Goal: Task Accomplishment & Management: Complete application form

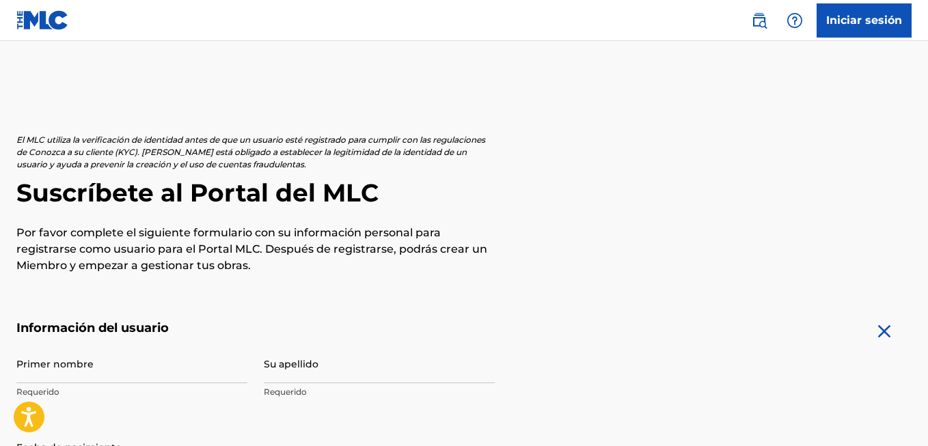
scroll to position [139, 0]
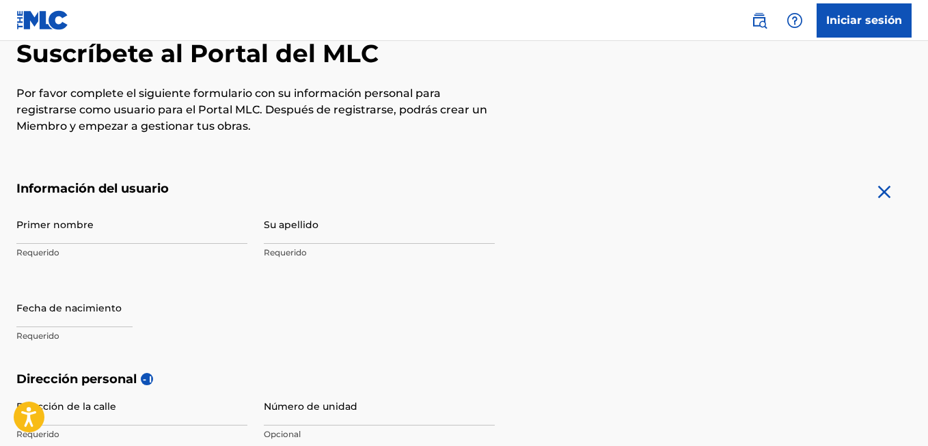
click at [84, 223] on input "Primer nombre" at bounding box center [131, 224] width 231 height 39
click at [345, 229] on input "Su apellido" at bounding box center [379, 224] width 231 height 39
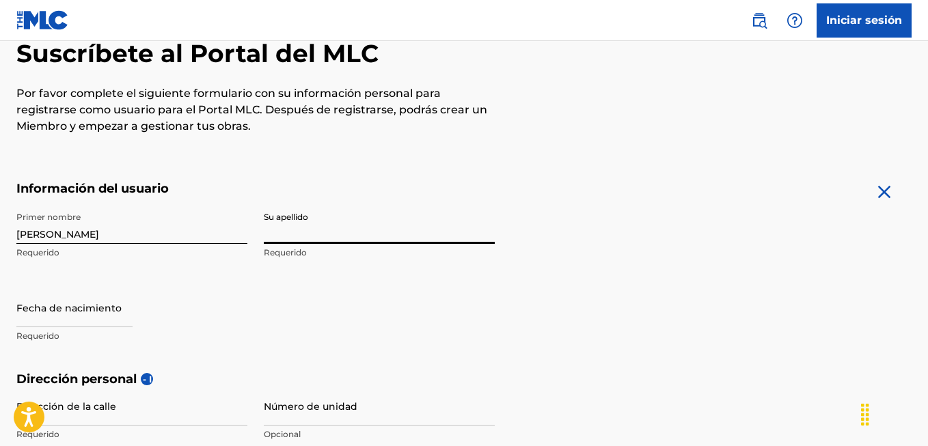
drag, startPoint x: 102, startPoint y: 258, endPoint x: 94, endPoint y: 236, distance: 23.0
click at [102, 256] on p "Requerido" at bounding box center [131, 253] width 231 height 12
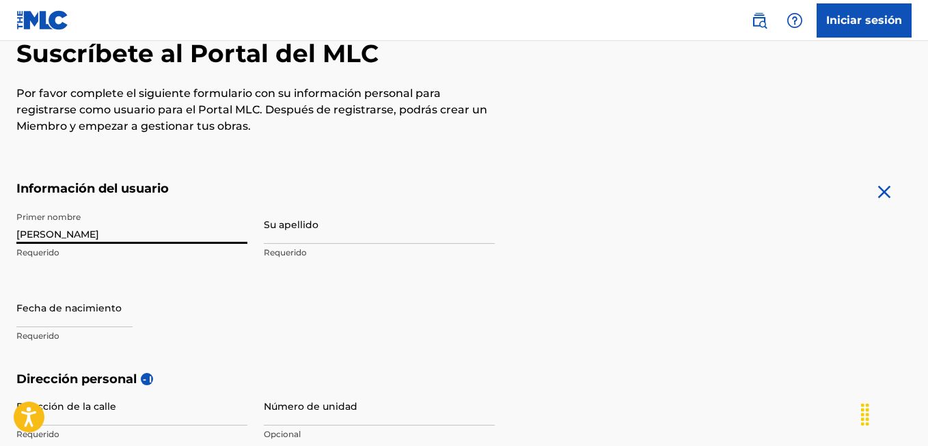
click at [82, 220] on input "[PERSON_NAME]" at bounding box center [131, 224] width 231 height 39
type input "[PERSON_NAME]"
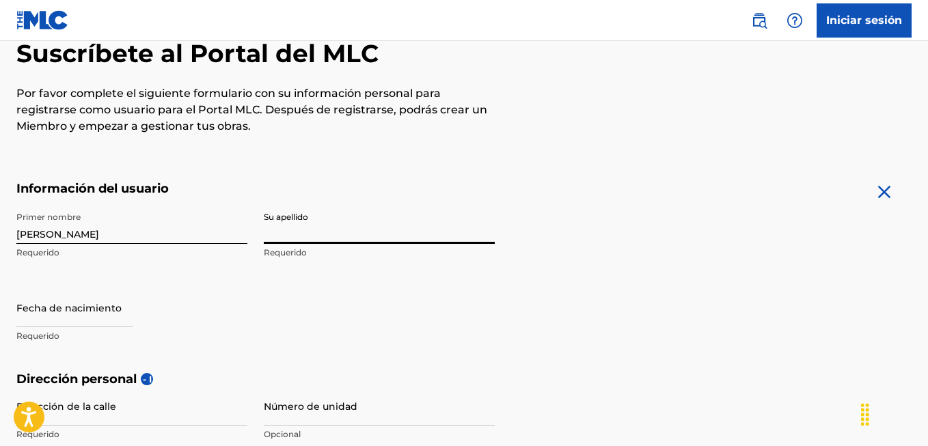
click at [294, 231] on input "Su apellido" at bounding box center [379, 224] width 231 height 39
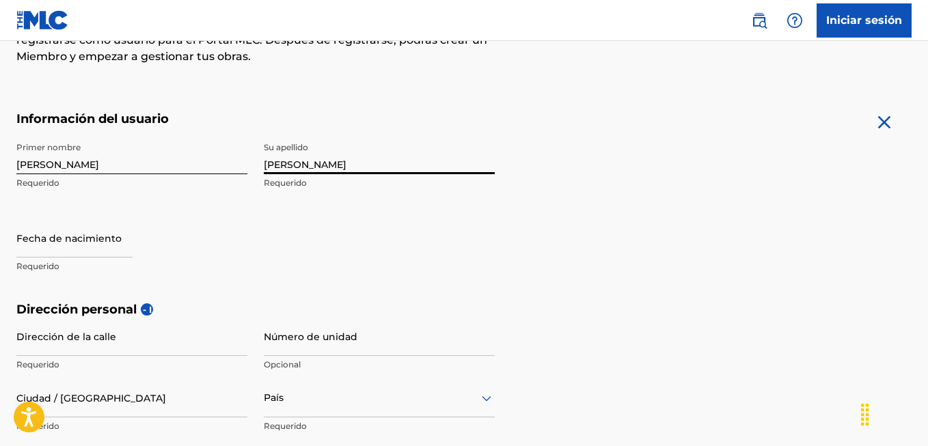
scroll to position [253, 0]
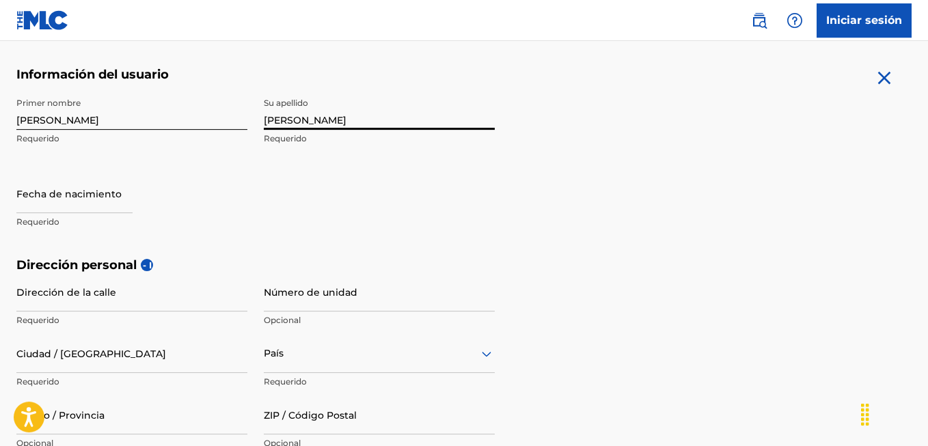
type input "[PERSON_NAME]"
click at [55, 219] on p "Requerido" at bounding box center [131, 222] width 231 height 12
click at [76, 229] on div "Fecha de nacimiento Requerido" at bounding box center [131, 204] width 231 height 61
click at [91, 210] on input "text" at bounding box center [74, 193] width 116 height 39
select select "7"
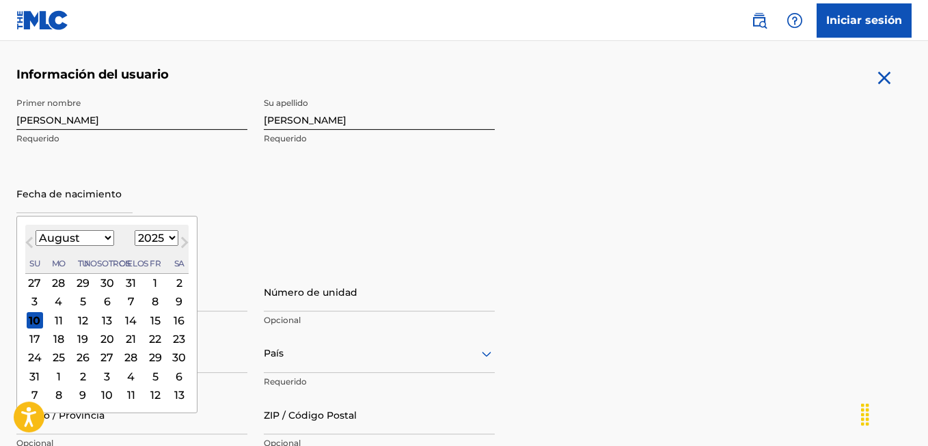
select select "1998"
click option "1998" at bounding box center [0, 0] width 0 height 0
click at [57, 301] on div "3" at bounding box center [59, 302] width 16 height 16
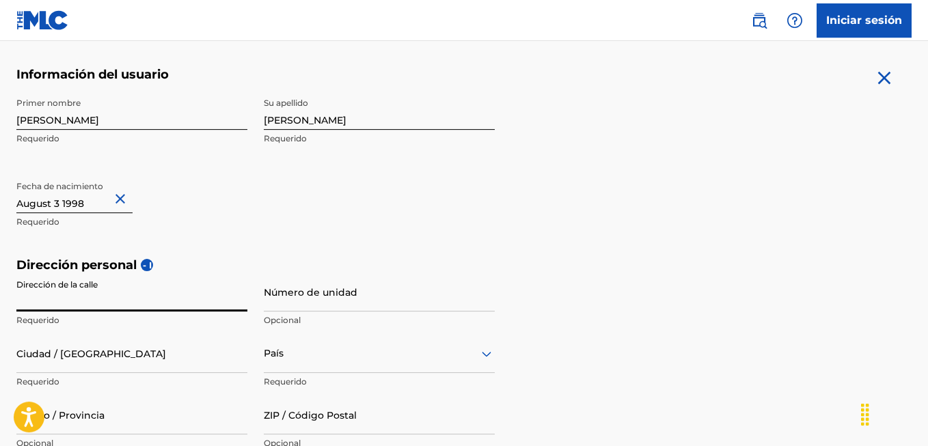
click at [96, 294] on input "Dirección de la calle" at bounding box center [131, 292] width 231 height 39
type input "colonia tierra y libertad [GEOGRAPHIC_DATA][DATE][PERSON_NAME]"
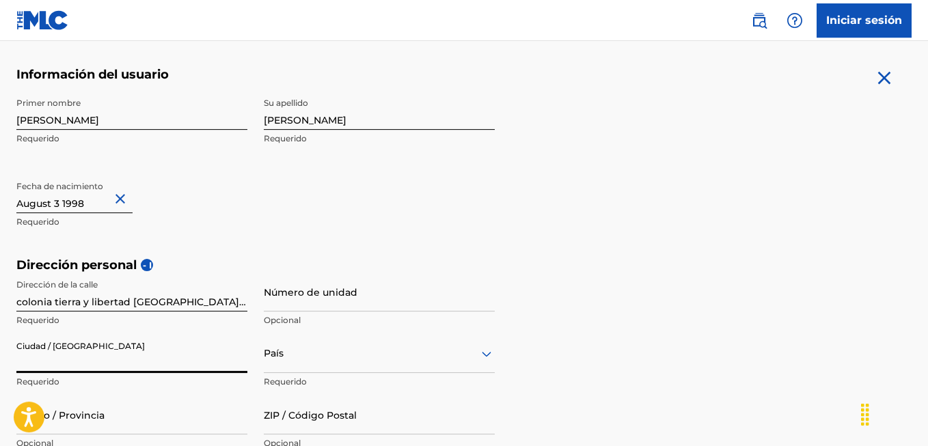
click at [76, 359] on input "Ciudad / [GEOGRAPHIC_DATA]" at bounding box center [131, 353] width 231 height 39
type input "f"
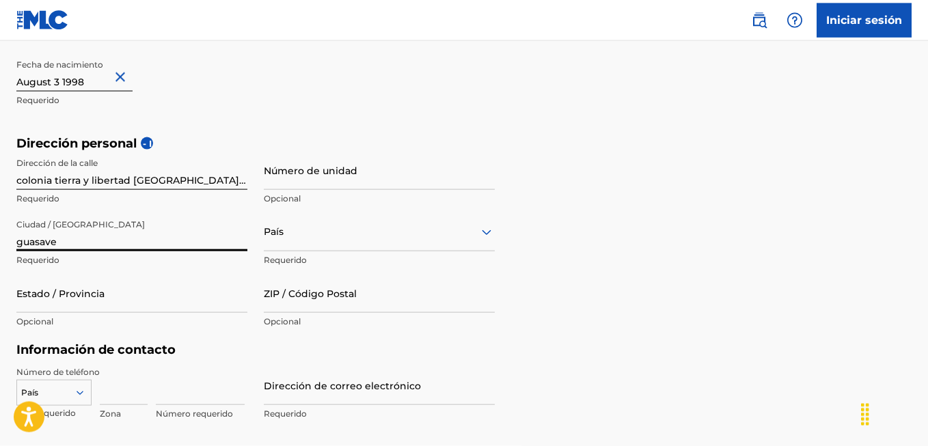
scroll to position [382, 0]
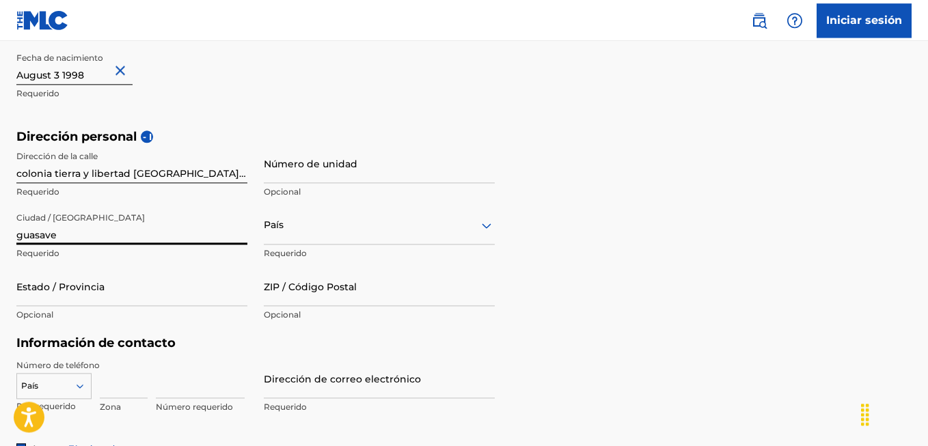
type input "guasave"
click at [100, 295] on input "Estado / Provincia" at bounding box center [131, 286] width 231 height 39
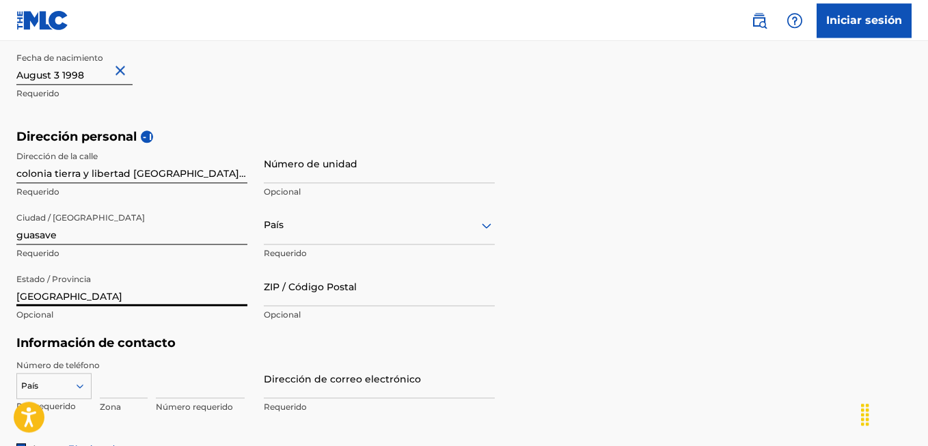
type input "[GEOGRAPHIC_DATA]"
click at [309, 230] on div "País" at bounding box center [379, 225] width 231 height 39
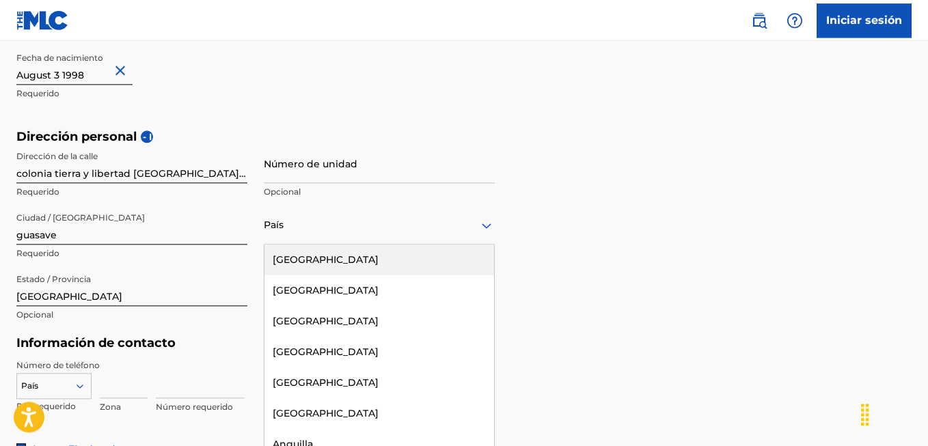
scroll to position [386, 0]
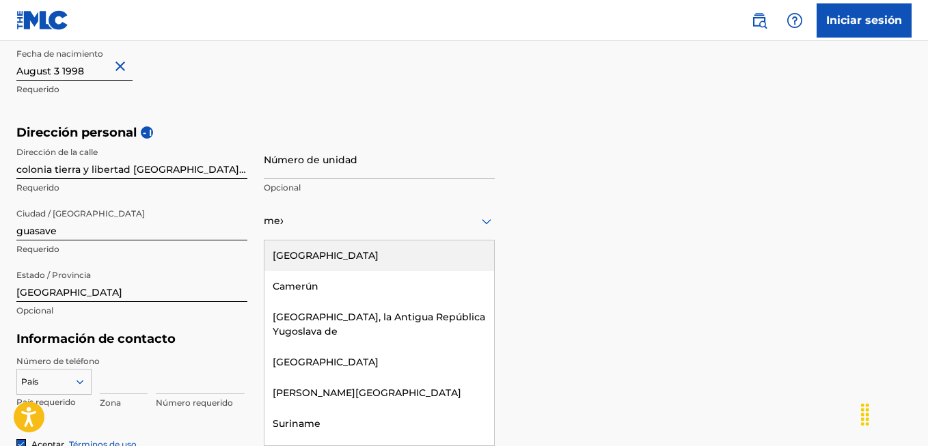
type input "mexi"
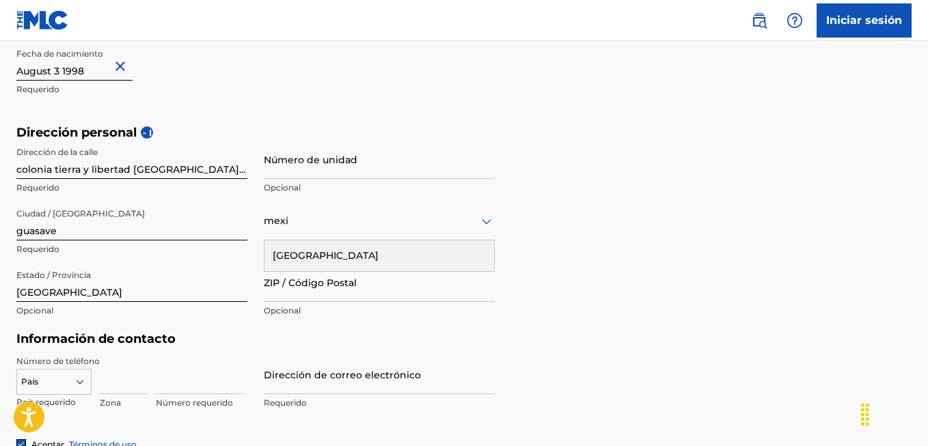
click at [294, 256] on div "[GEOGRAPHIC_DATA]" at bounding box center [379, 255] width 230 height 31
click at [297, 310] on p "Requerido" at bounding box center [379, 311] width 231 height 12
click at [296, 301] on div "ZIP / Código Postal Requerido" at bounding box center [379, 293] width 231 height 61
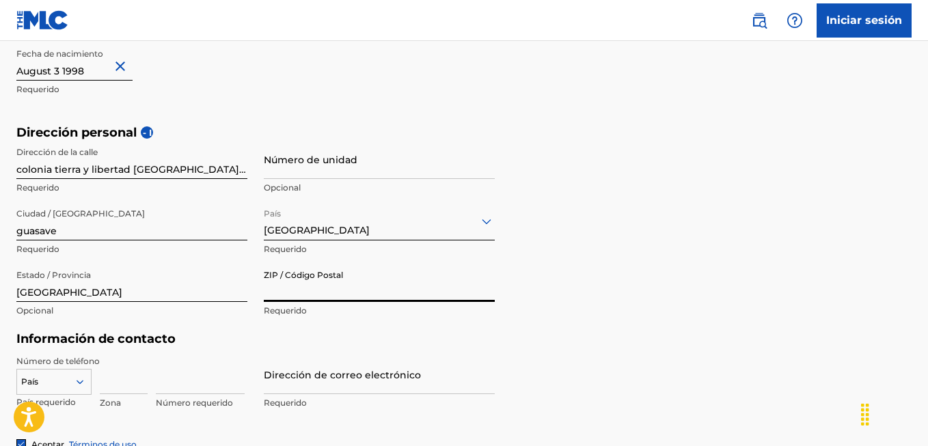
click at [296, 296] on input "ZIP / Código Postal" at bounding box center [379, 282] width 231 height 39
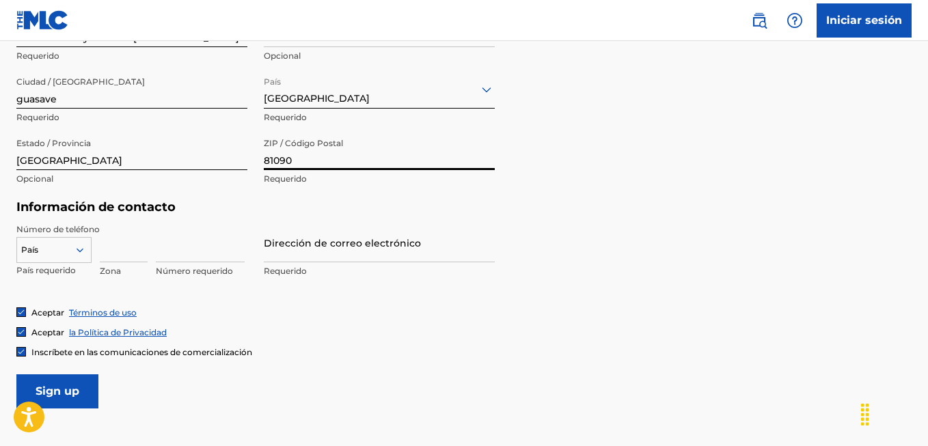
scroll to position [519, 0]
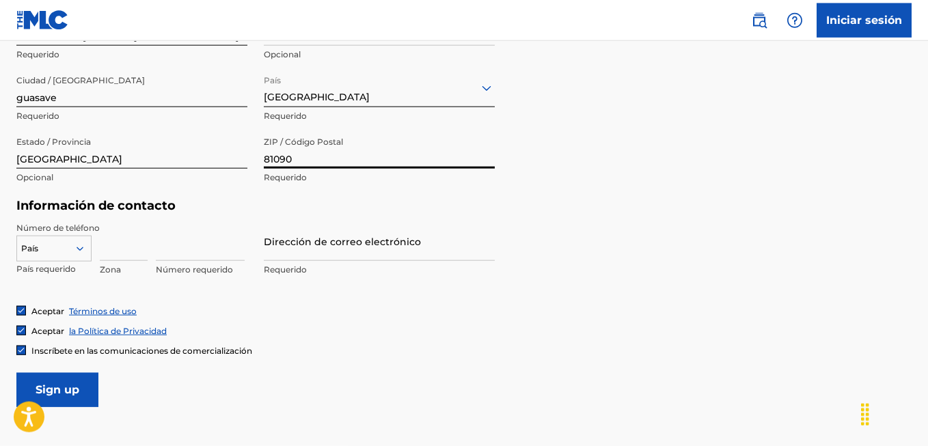
type input "81090"
click at [342, 247] on input "Dirección de correo electrónico" at bounding box center [379, 241] width 231 height 39
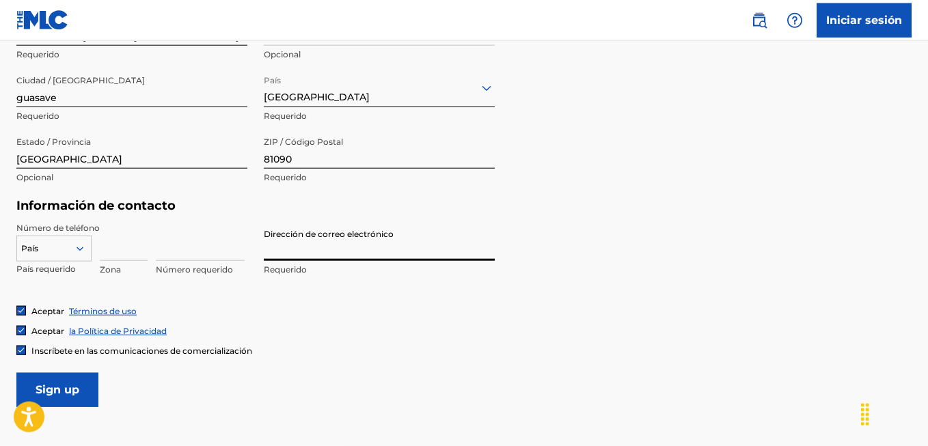
click at [77, 247] on div "País" at bounding box center [53, 246] width 75 height 20
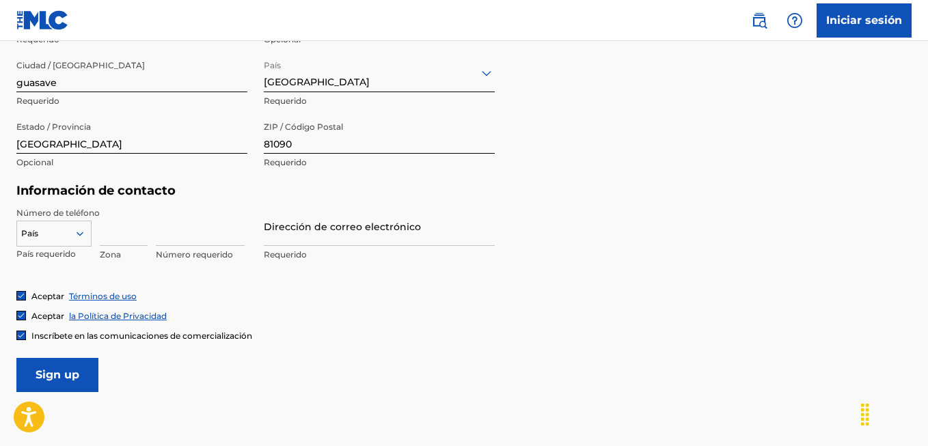
click at [94, 365] on input "Sign up" at bounding box center [57, 375] width 82 height 34
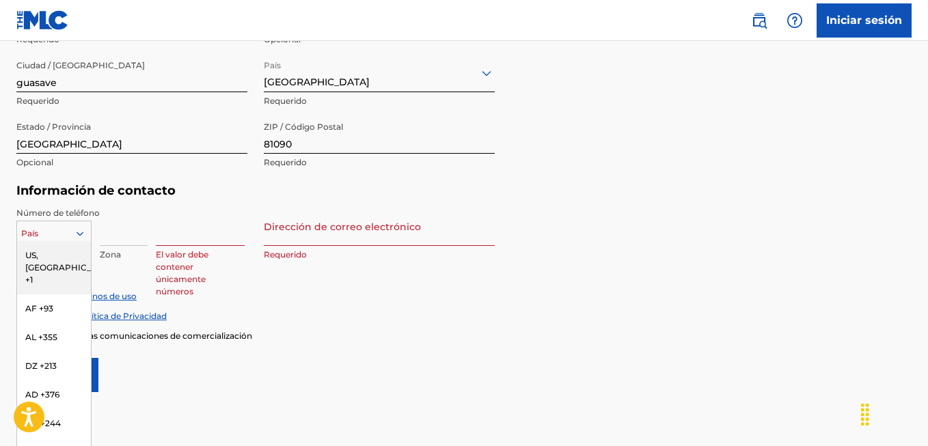
click at [83, 236] on icon at bounding box center [80, 233] width 12 height 12
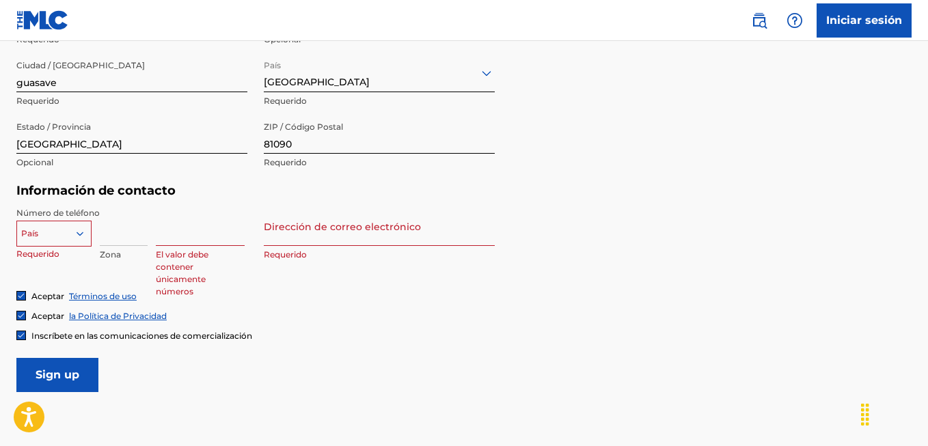
click at [50, 237] on div at bounding box center [54, 233] width 74 height 15
type input "m"
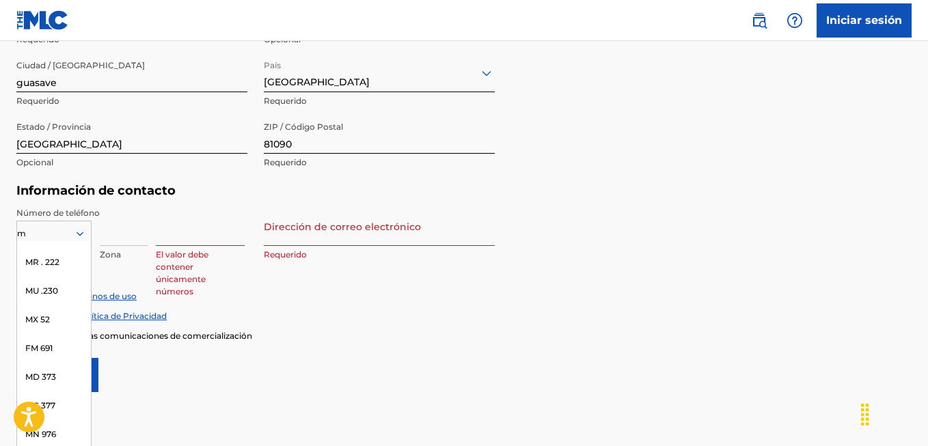
scroll to position [485, 0]
click at [39, 320] on div "MX 52" at bounding box center [54, 315] width 74 height 29
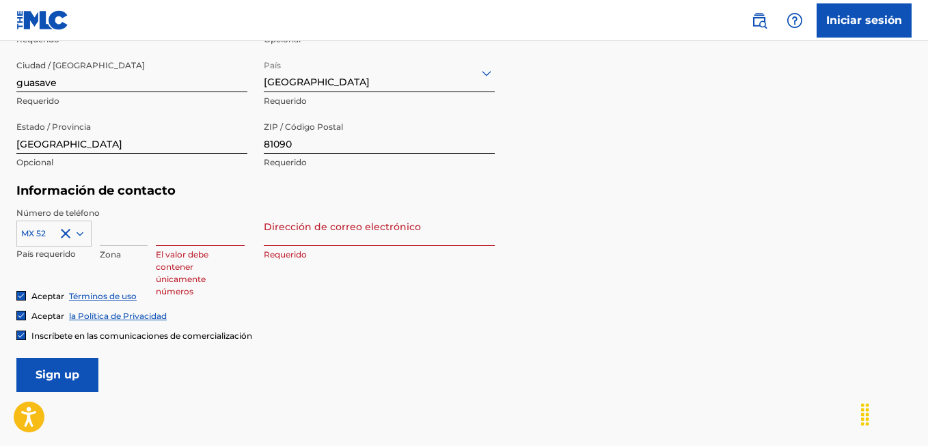
click at [132, 239] on input at bounding box center [124, 226] width 48 height 39
click at [109, 240] on input at bounding box center [124, 226] width 48 height 39
type input "m"
type input "687"
click at [192, 233] on input at bounding box center [200, 226] width 89 height 39
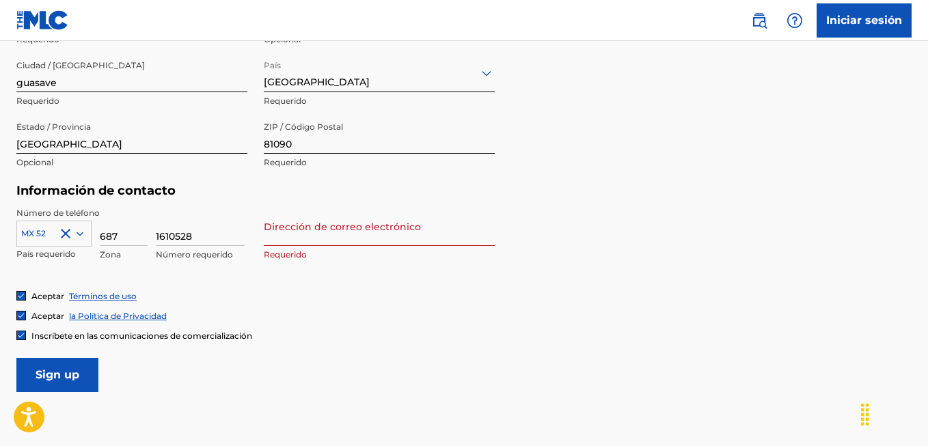
type input "1610528"
click at [290, 237] on input "Dirección de correo electrónico" at bounding box center [379, 226] width 231 height 39
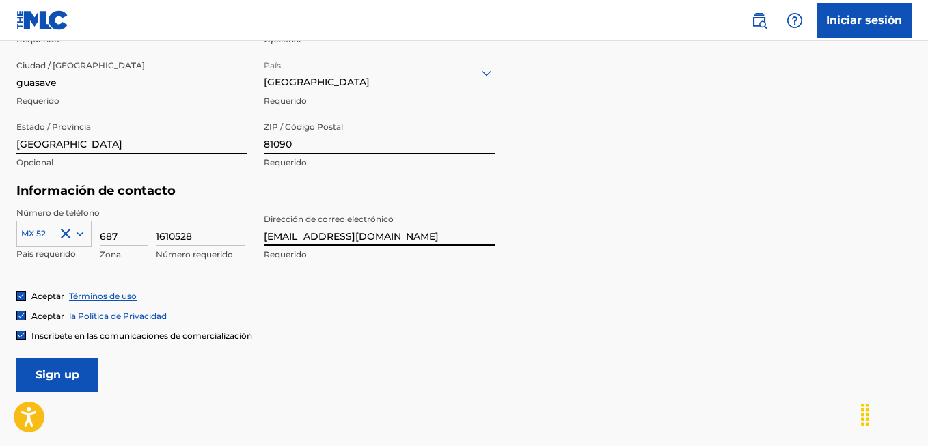
type input "[EMAIL_ADDRESS][DOMAIN_NAME]"
click at [59, 383] on input "Sign up" at bounding box center [57, 375] width 82 height 34
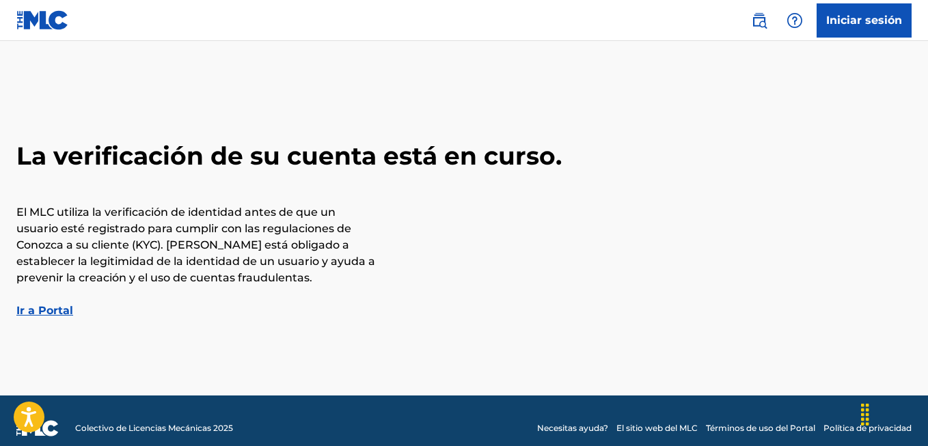
click at [52, 313] on link "Ir a Portal" at bounding box center [44, 310] width 57 height 13
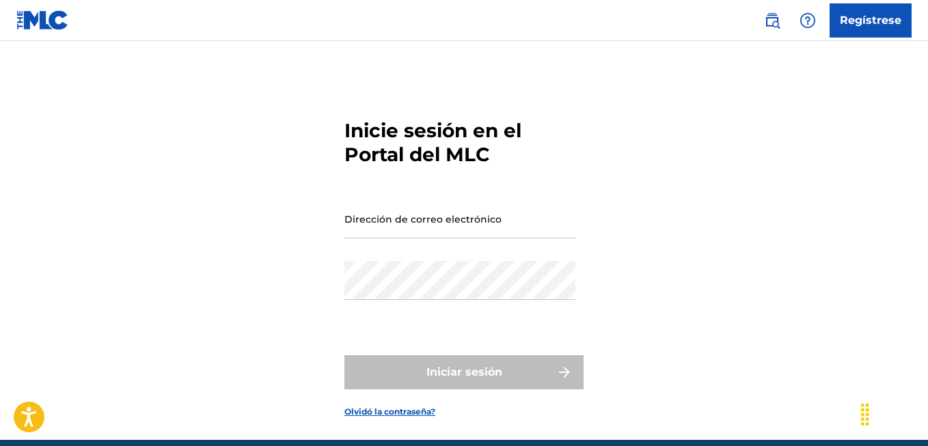
click at [452, 220] on input "Dirección de correo electrónico" at bounding box center [459, 218] width 231 height 39
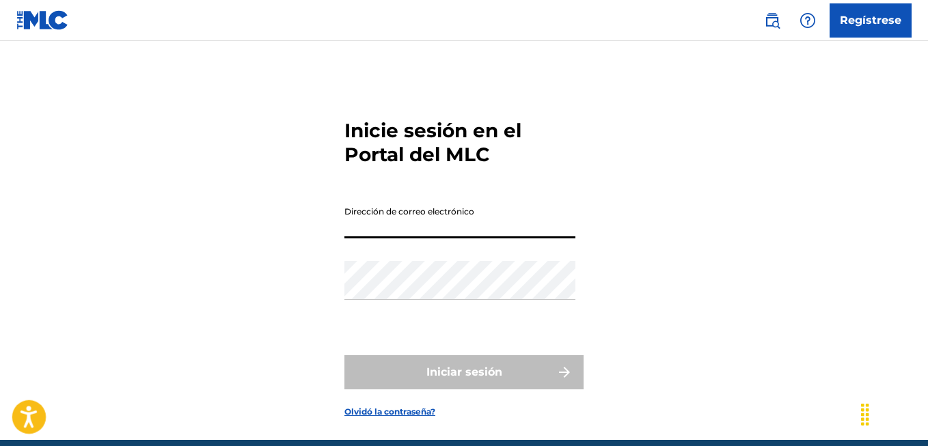
click at [39, 408] on button "Open accessiBe: accessibility options, statement and help" at bounding box center [29, 417] width 34 height 34
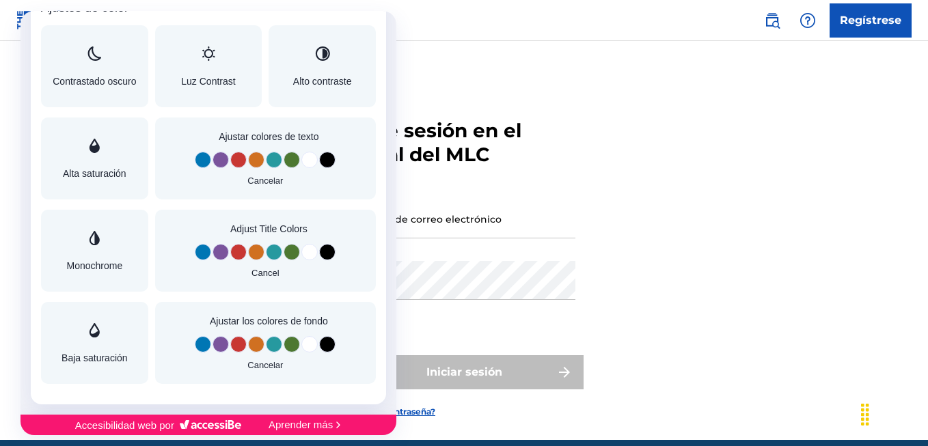
scroll to position [1105, 0]
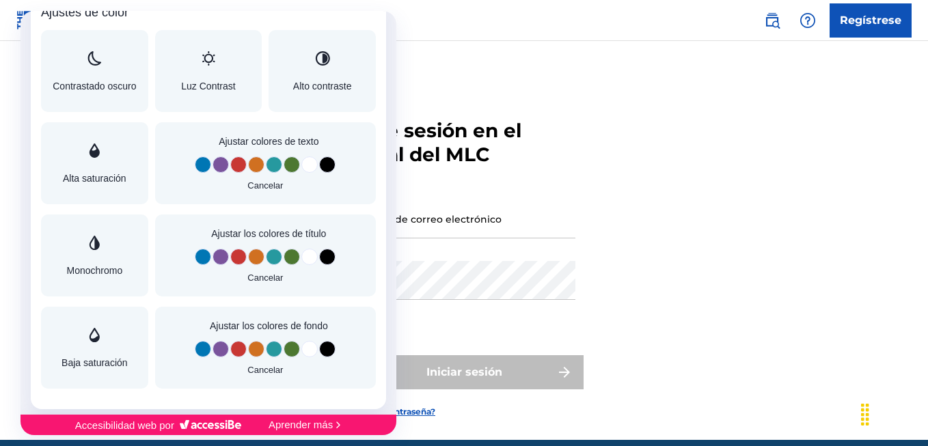
click at [678, 174] on div at bounding box center [464, 223] width 928 height 446
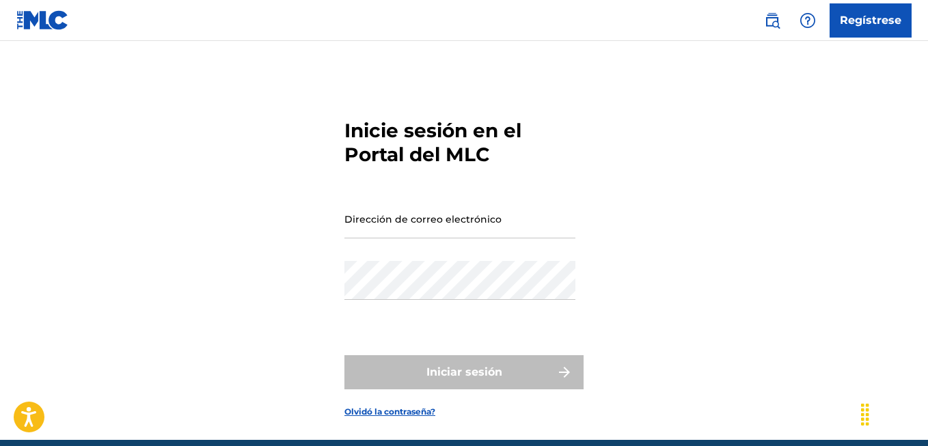
scroll to position [0, 0]
click at [678, 174] on div "Inicie sesión en el Portal del MLC Dirección de correo electrónico Contraseña I…" at bounding box center [464, 257] width 928 height 365
